Goal: Find specific page/section: Find specific page/section

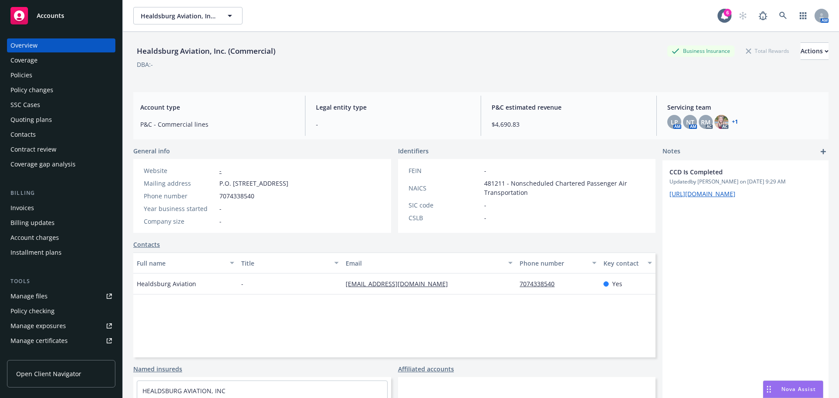
click at [42, 297] on div "Manage files" at bounding box center [28, 296] width 37 height 14
click at [21, 72] on div "Policies" at bounding box center [21, 75] width 22 height 14
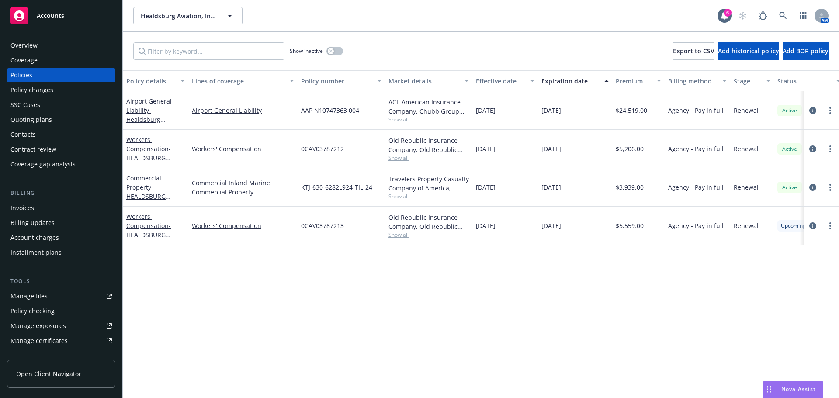
click at [22, 301] on div "Manage files" at bounding box center [28, 296] width 37 height 14
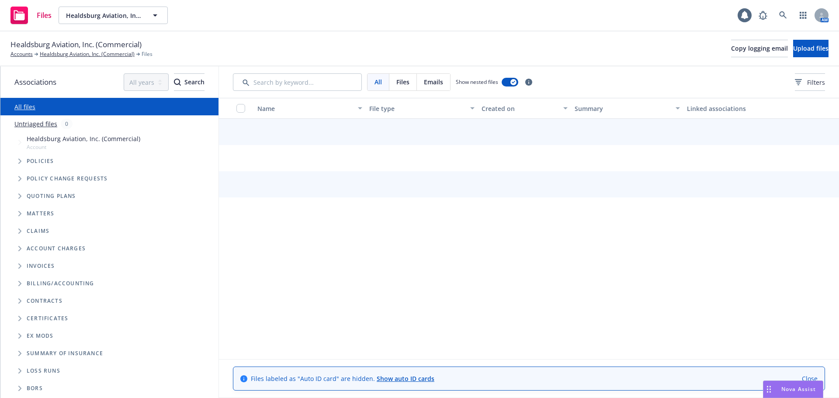
click at [27, 157] on div "Policies" at bounding box center [113, 160] width 209 height 17
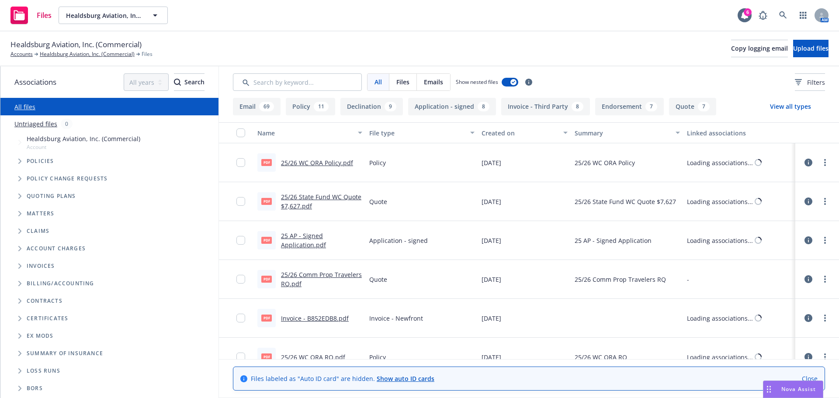
click at [22, 162] on span "Tree Example" at bounding box center [20, 161] width 14 height 14
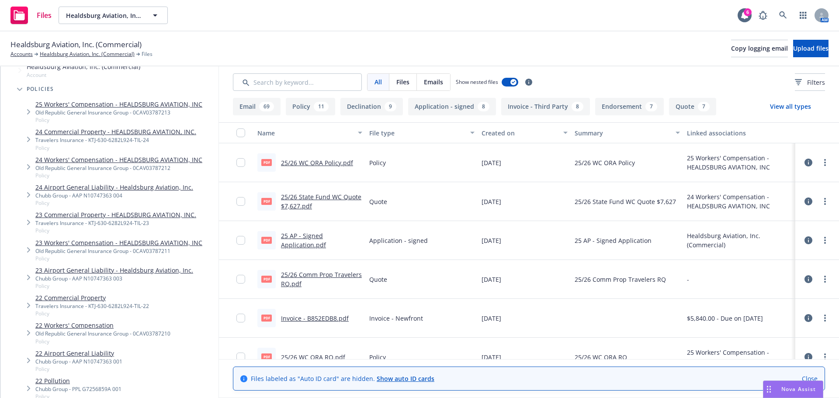
scroll to position [87, 0]
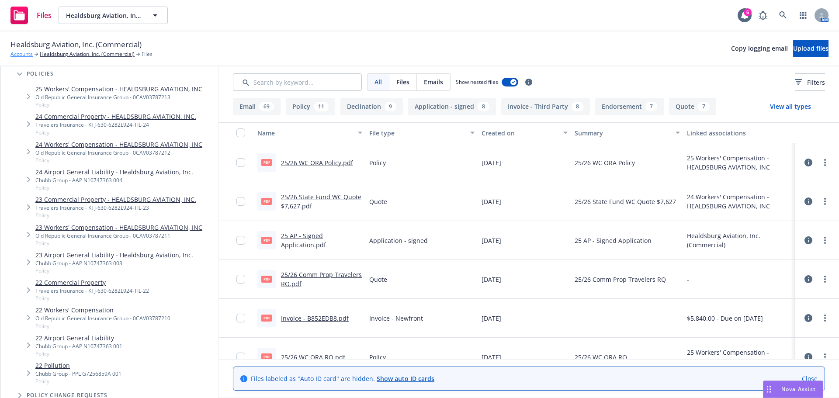
click at [21, 54] on link "Accounts" at bounding box center [21, 54] width 22 height 8
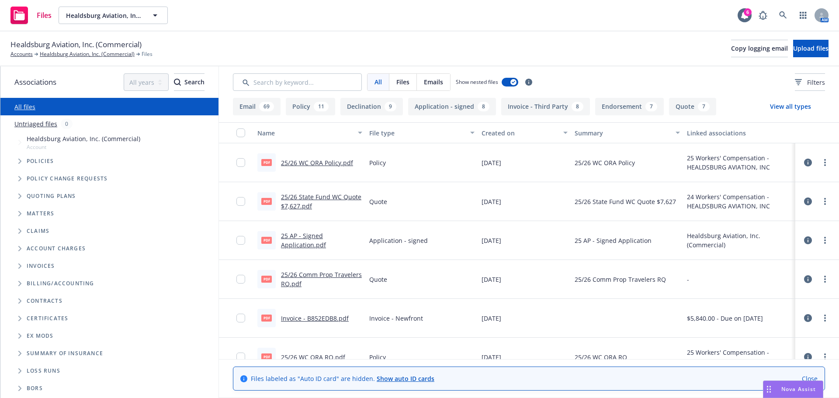
click at [640, 103] on button "Endorsement 7" at bounding box center [629, 106] width 69 height 17
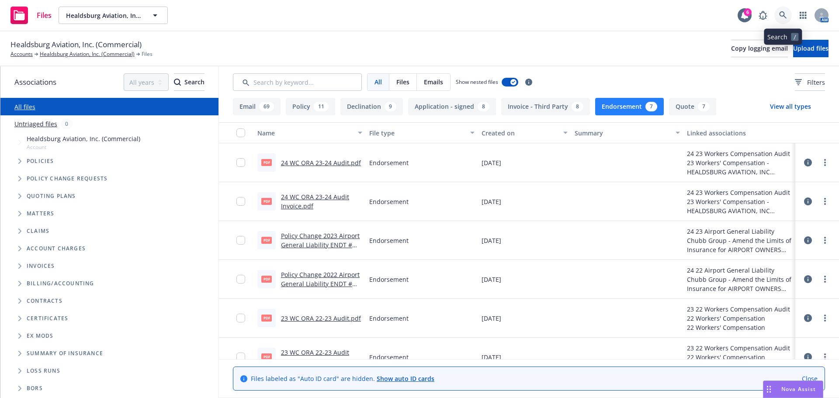
click at [784, 18] on icon at bounding box center [783, 15] width 8 height 8
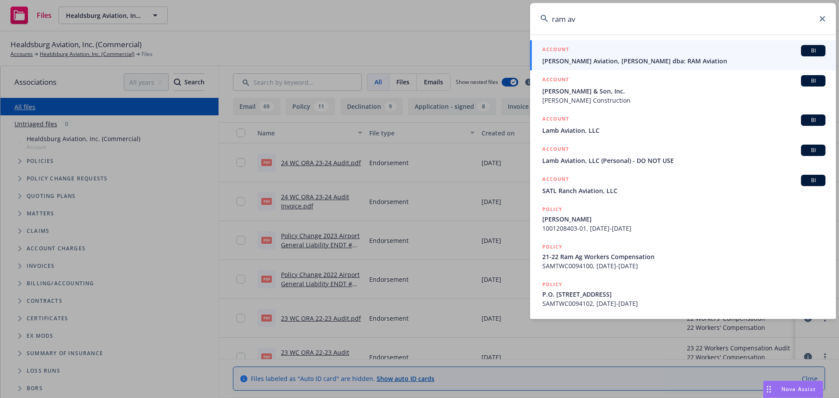
type input "ram av"
click at [592, 58] on span "[PERSON_NAME] Aviation, [PERSON_NAME] dba: RAM Aviation" at bounding box center [683, 60] width 283 height 9
